Goal: Task Accomplishment & Management: Use online tool/utility

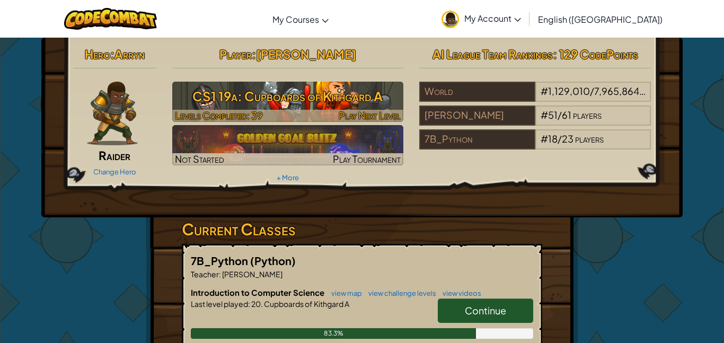
click at [319, 106] on h3 "CS1 19a: Cupboards of Kithgard A" at bounding box center [288, 96] width 232 height 24
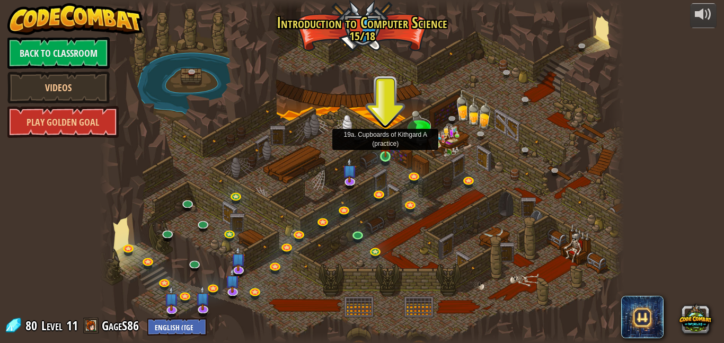
click at [386, 152] on img at bounding box center [386, 143] width 12 height 29
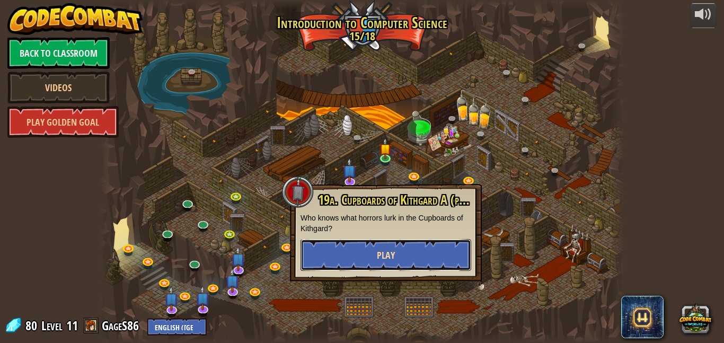
click at [405, 260] on button "Play" at bounding box center [386, 255] width 171 height 32
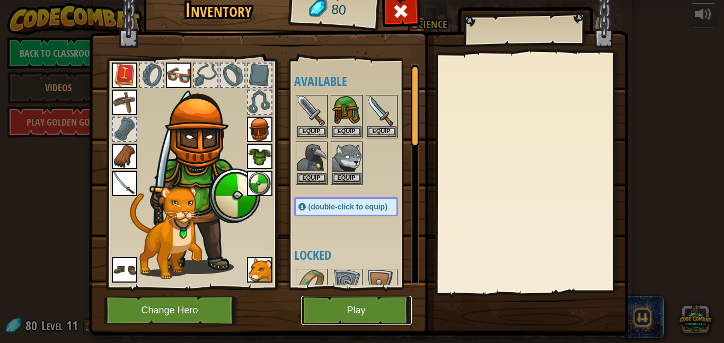
click at [380, 316] on button "Play" at bounding box center [356, 310] width 111 height 29
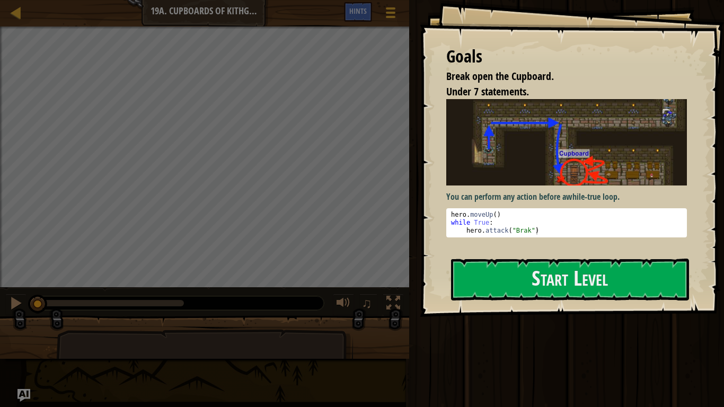
click at [536, 191] on p "You can perform any action before a while-true loop ." at bounding box center [566, 197] width 241 height 12
click at [527, 267] on button "Start Level" at bounding box center [570, 280] width 238 height 42
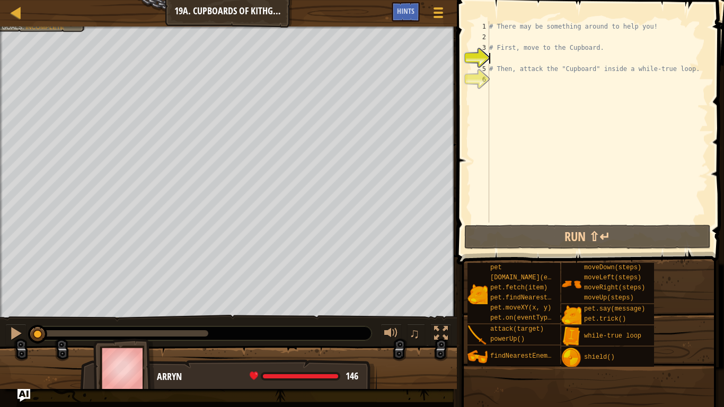
click at [6, 13] on div "Map Introduction to Computer Science 19a. Cupboards of Kithgard A Game Menu Don…" at bounding box center [228, 13] width 457 height 27
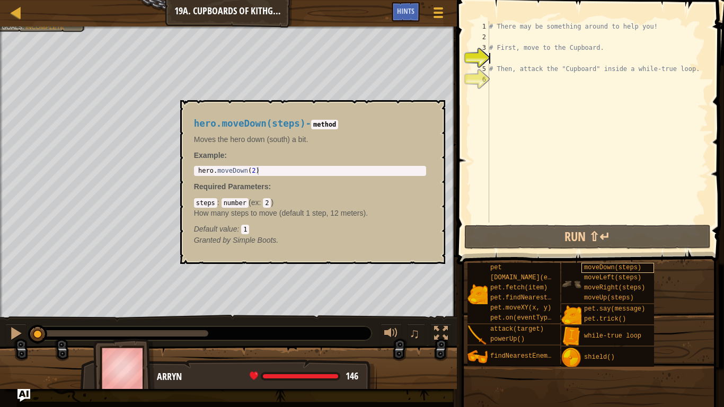
click at [611, 270] on span "moveDown(steps)" at bounding box center [612, 267] width 57 height 7
type textarea "hero.moveDown(2)"
click at [257, 171] on div "hero . moveDown ( 2 )" at bounding box center [310, 179] width 228 height 24
click at [256, 171] on div "hero . moveDown ( 2 )" at bounding box center [310, 179] width 228 height 24
